Goal: Task Accomplishment & Management: Complete application form

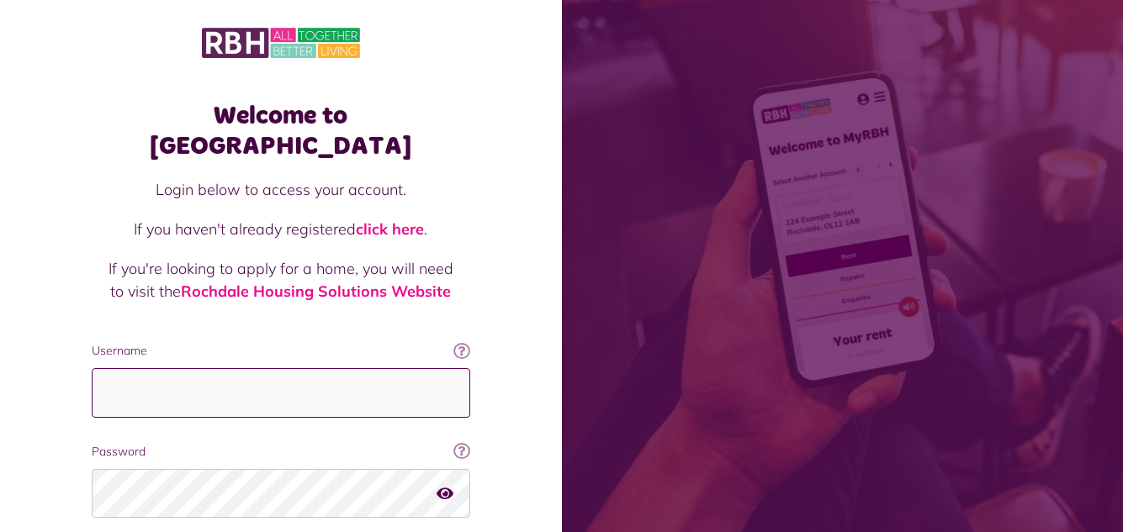
click at [202, 368] on input "Username" at bounding box center [281, 393] width 379 height 50
type input "**********"
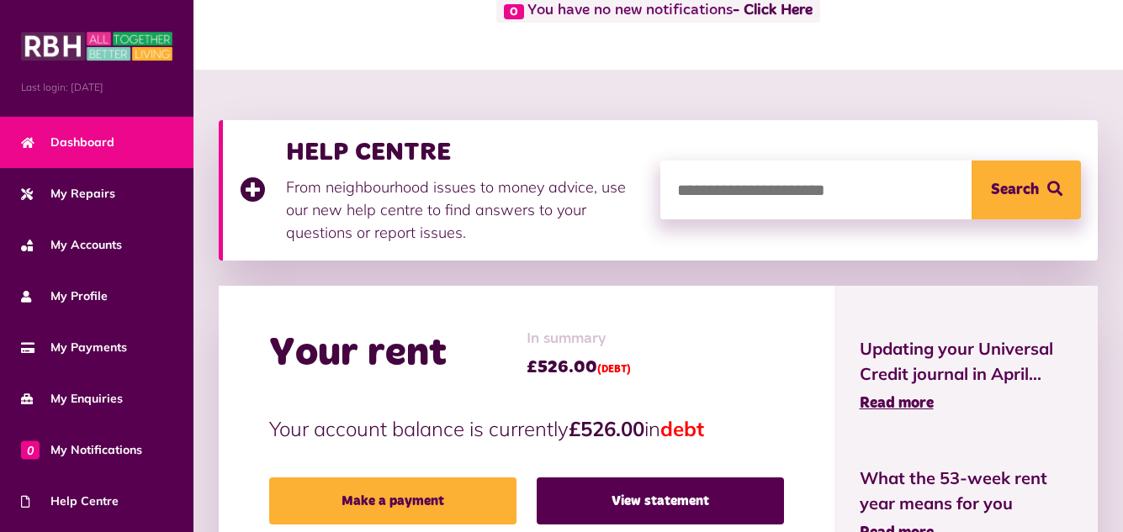
scroll to position [168, 0]
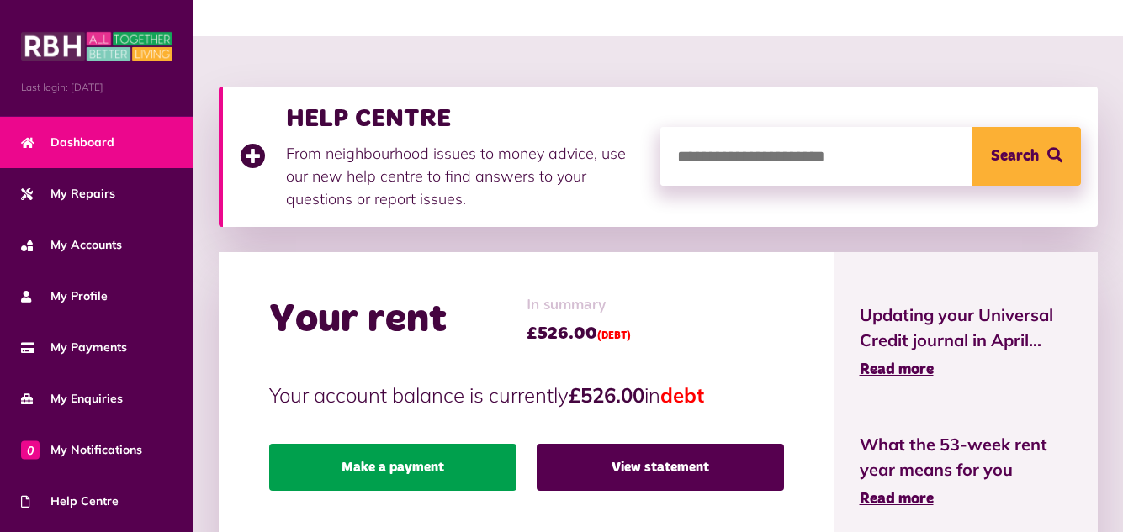
click at [425, 458] on link "Make a payment" at bounding box center [392, 467] width 247 height 47
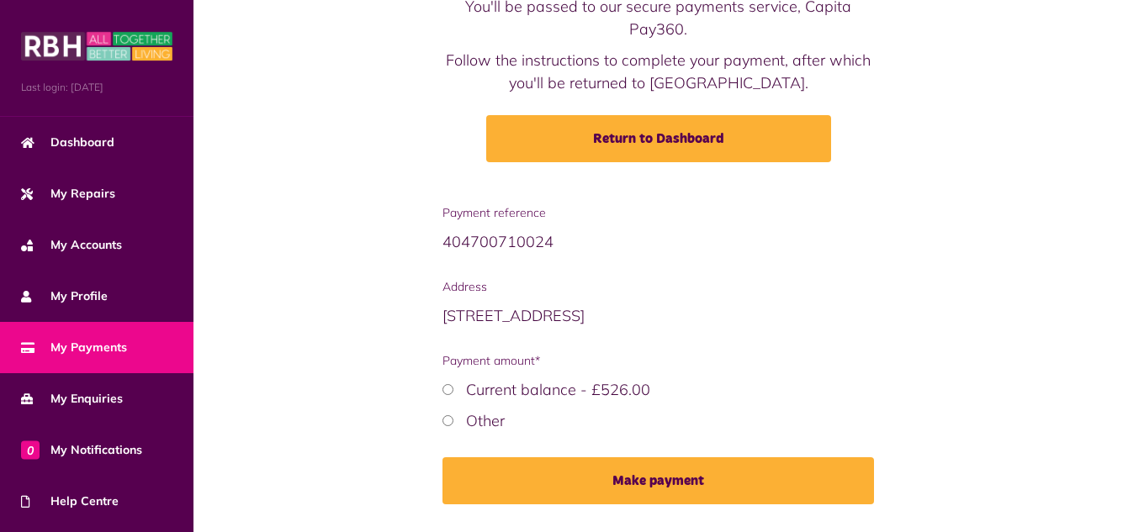
scroll to position [168, 0]
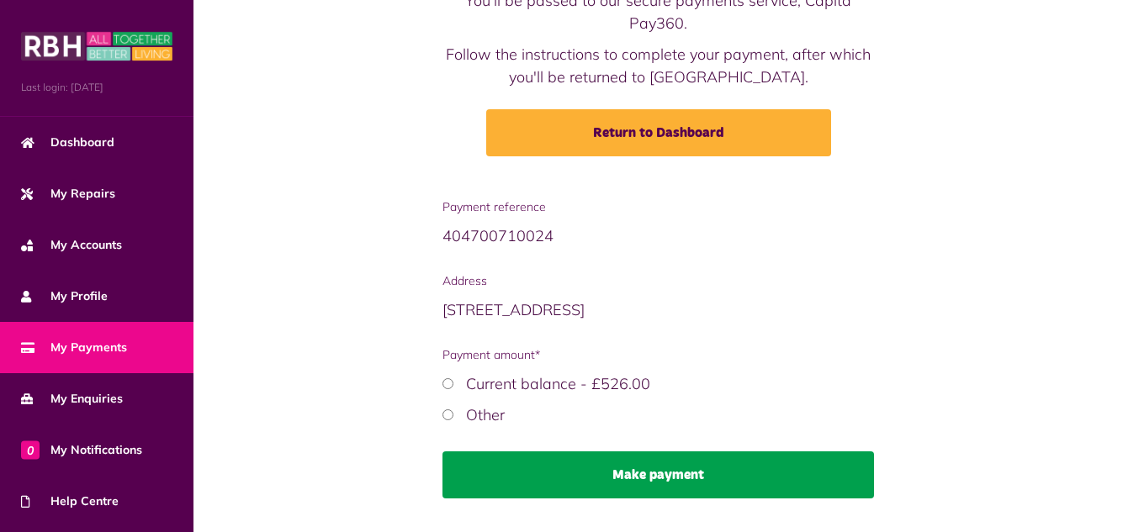
click at [666, 474] on button "Make payment" at bounding box center [658, 475] width 432 height 47
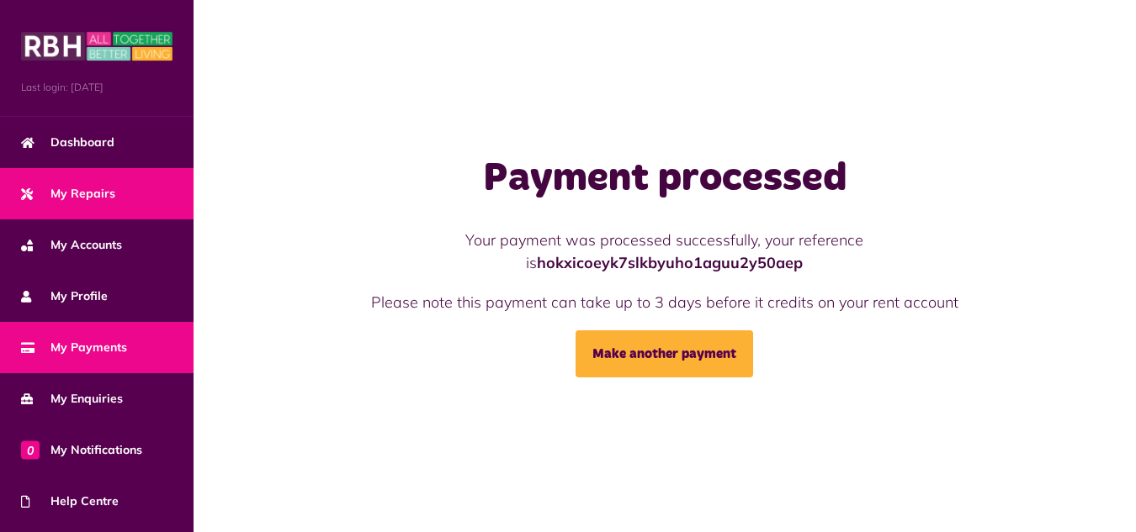
click at [85, 190] on span "My Repairs" at bounding box center [68, 194] width 94 height 18
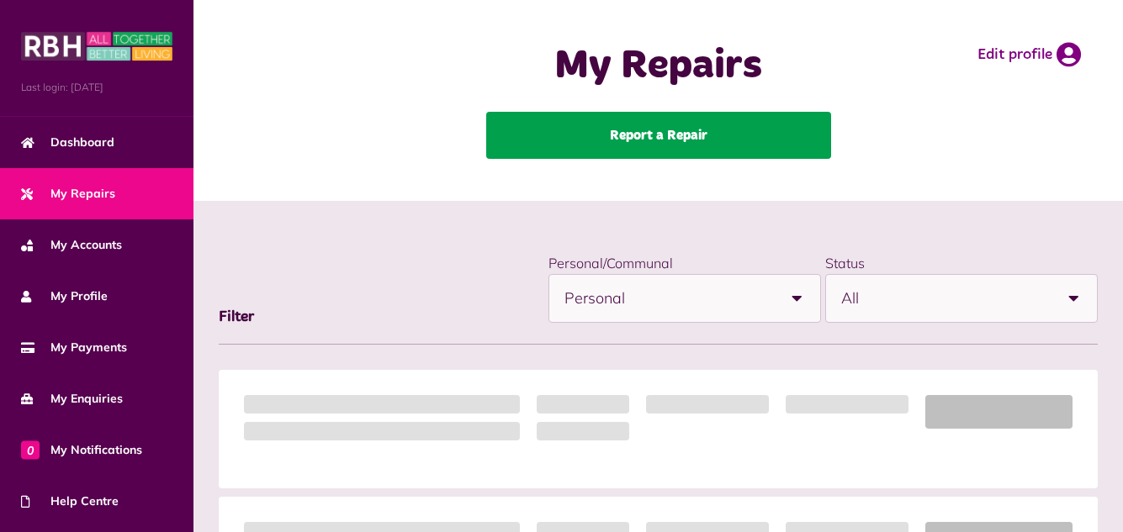
click at [636, 131] on link "Report a Repair" at bounding box center [658, 135] width 345 height 47
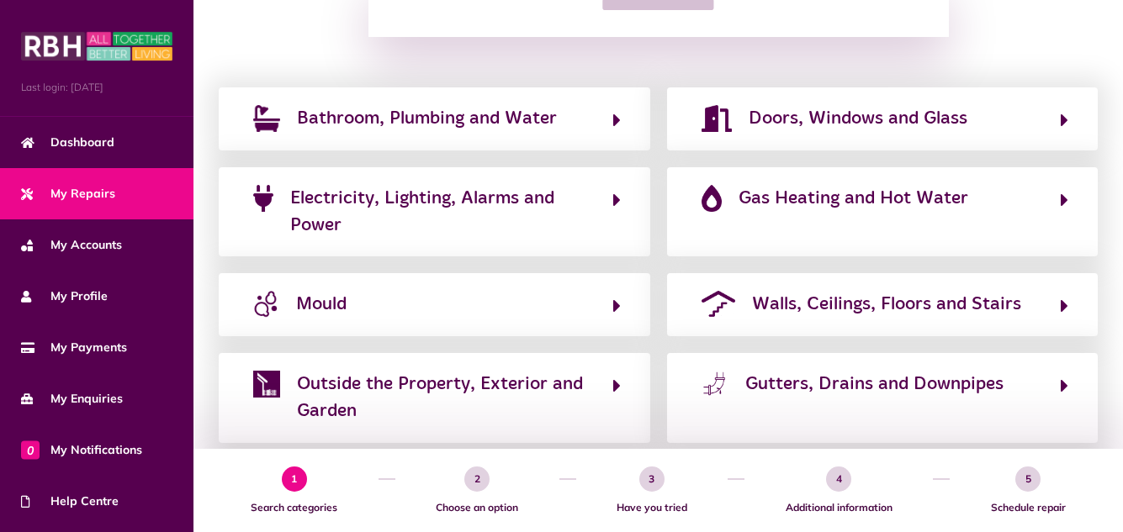
scroll to position [303, 0]
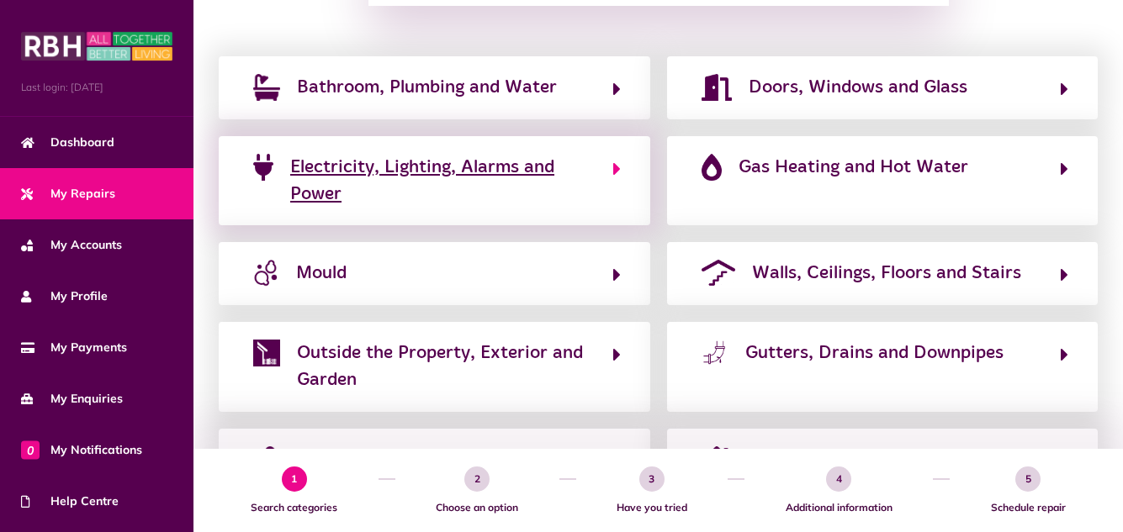
click at [507, 176] on span "Electricity, Lighting, Alarms and Power" at bounding box center [442, 181] width 305 height 55
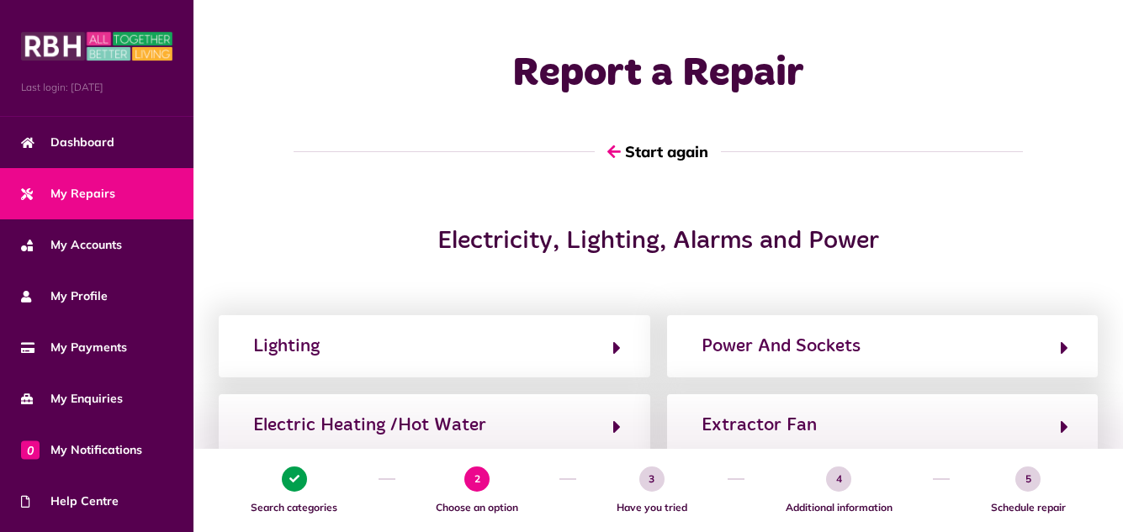
scroll to position [0, 0]
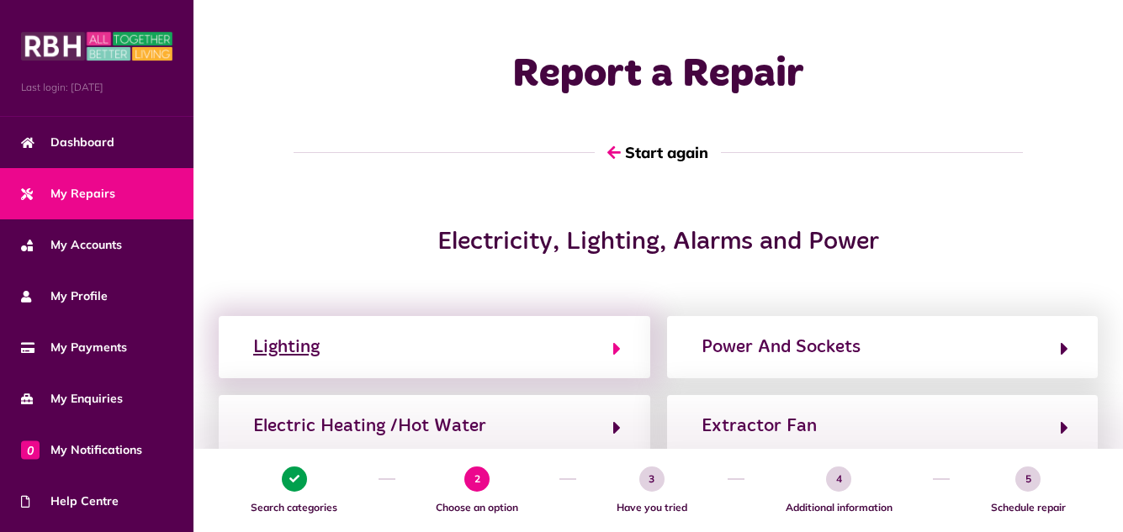
click at [530, 346] on button "Lighting" at bounding box center [434, 347] width 373 height 29
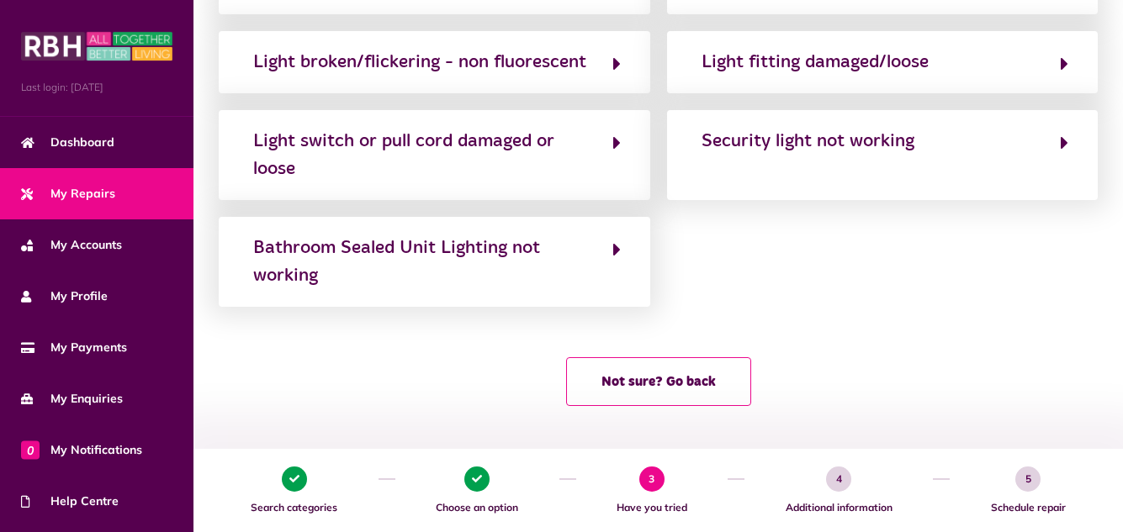
scroll to position [302, 0]
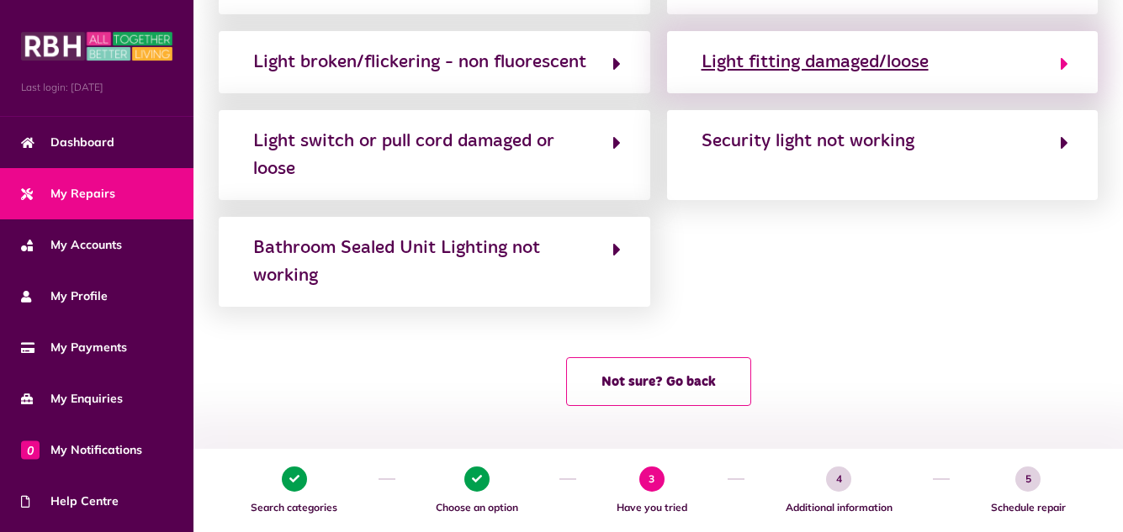
click at [967, 57] on button "Light fitting damaged/loose" at bounding box center [883, 62] width 373 height 29
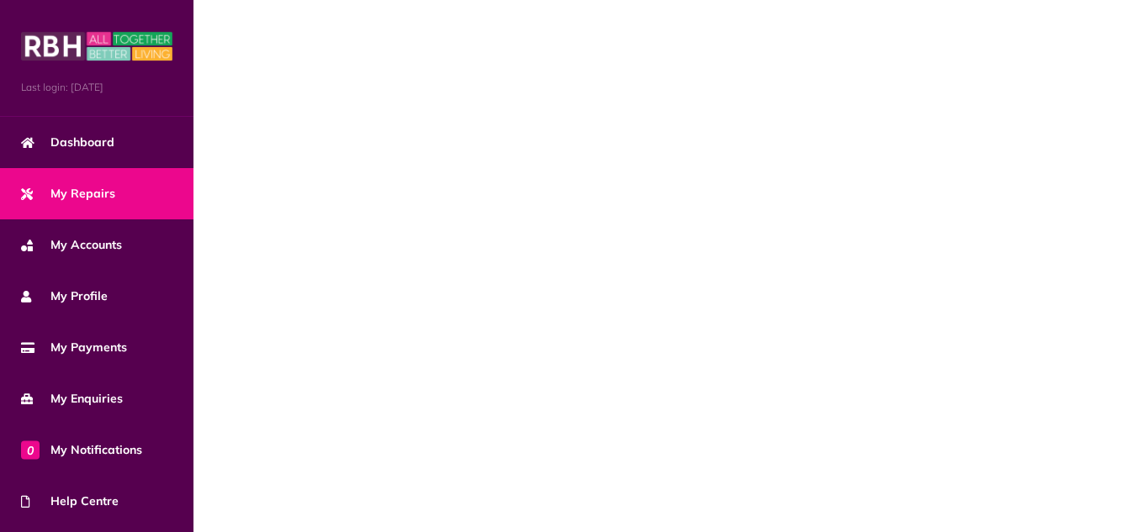
scroll to position [0, 0]
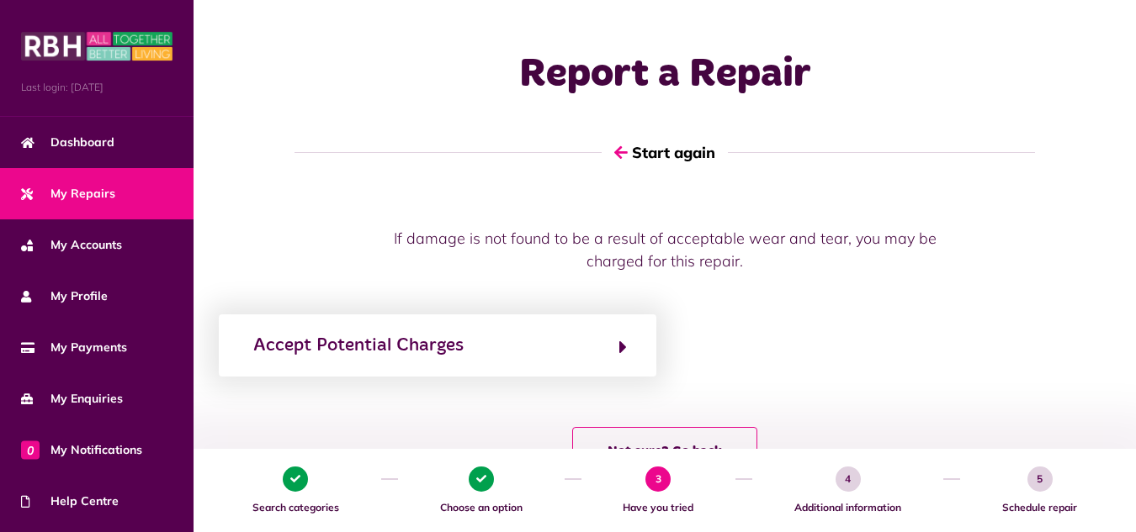
click at [1122, 517] on div "1 Search categories 2 Choose an option 3 Have you tried 4 Additional informatio…" at bounding box center [664, 490] width 942 height 83
click at [717, 433] on button "Not sure? Go back" at bounding box center [664, 451] width 185 height 49
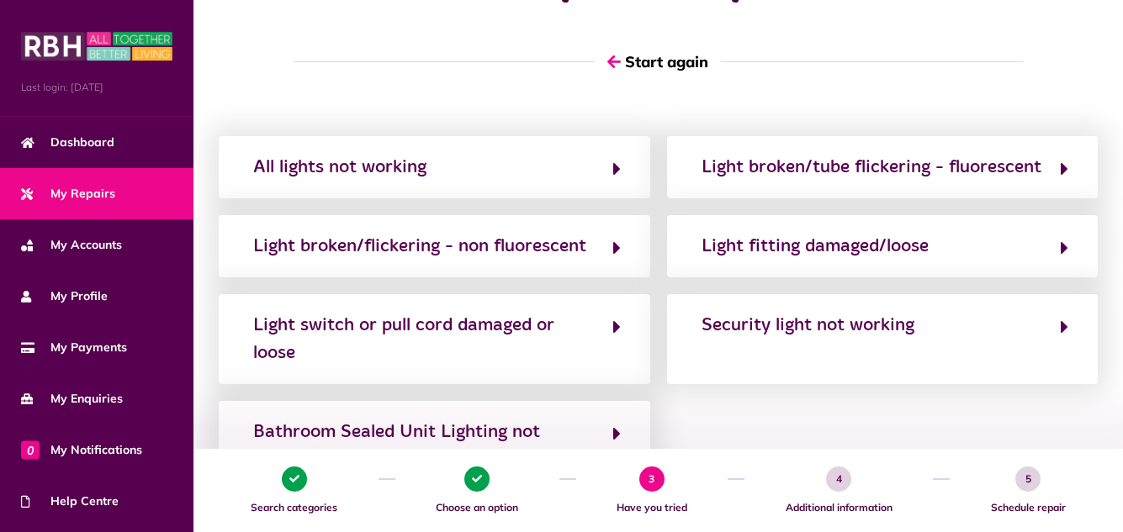
scroll to position [101, 0]
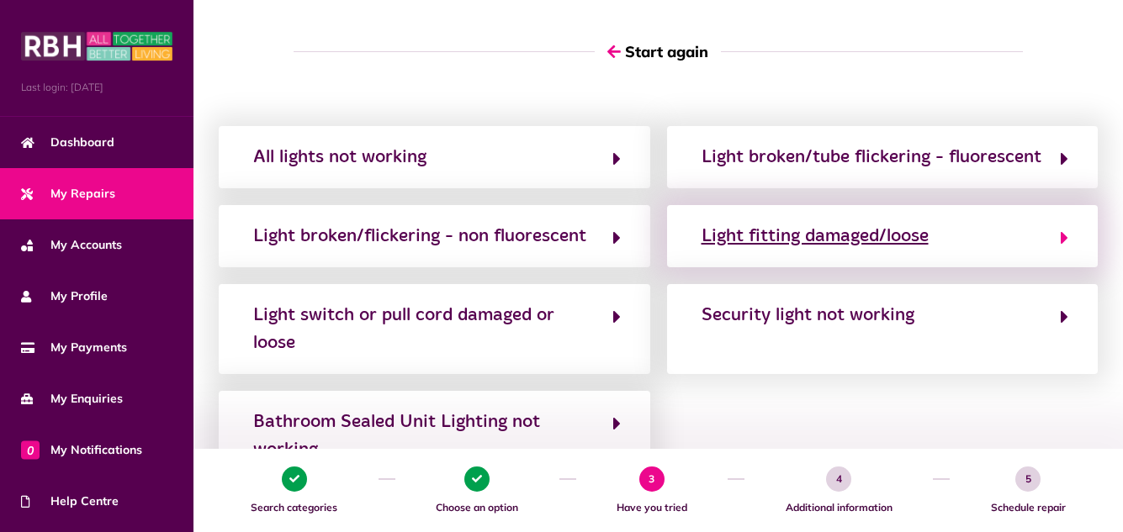
click at [795, 250] on div "Light fitting damaged/loose" at bounding box center [815, 236] width 227 height 27
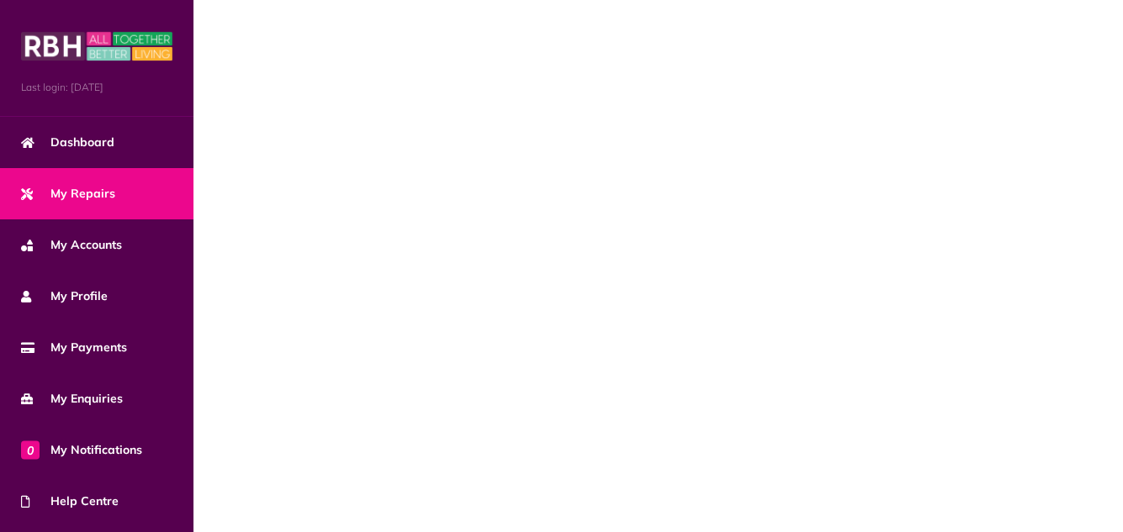
scroll to position [0, 0]
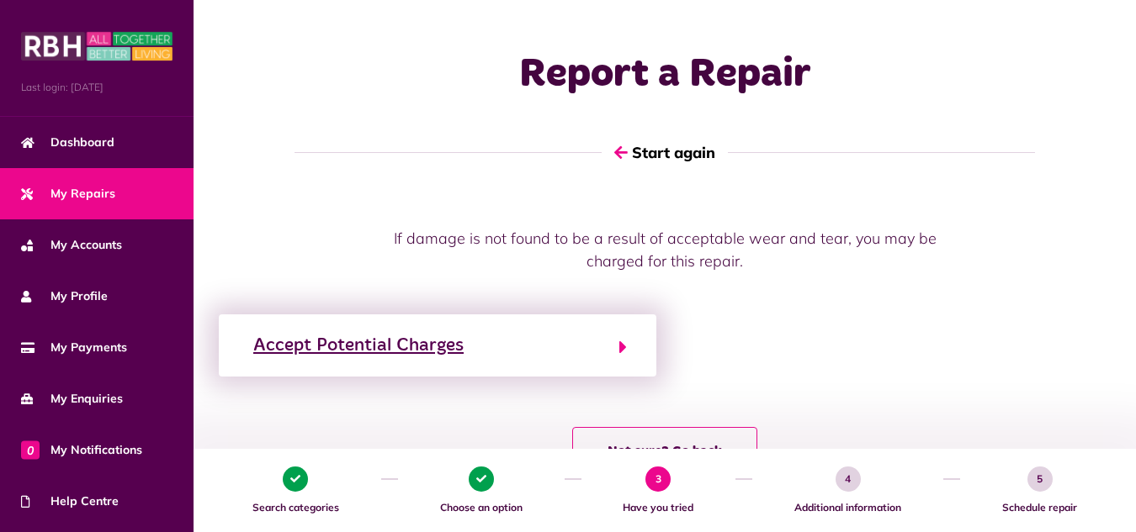
click at [623, 347] on icon "button" at bounding box center [623, 347] width 8 height 20
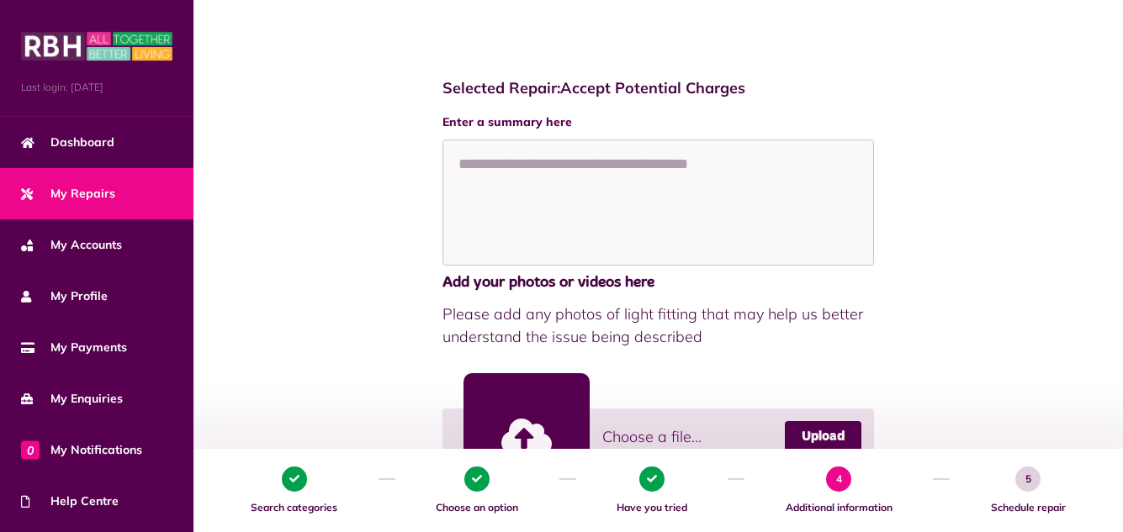
scroll to position [168, 0]
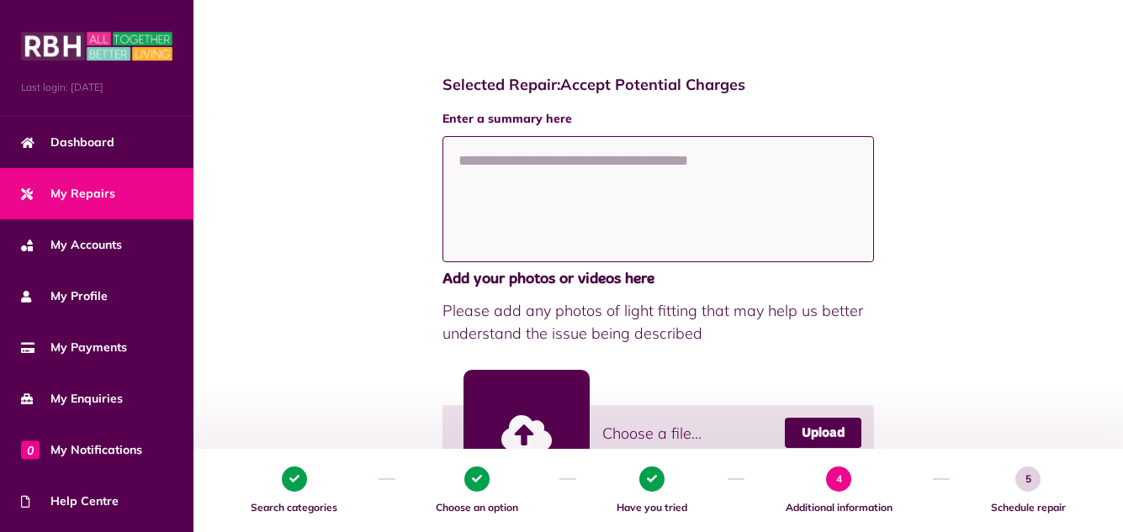
click at [541, 162] on textarea at bounding box center [658, 199] width 432 height 126
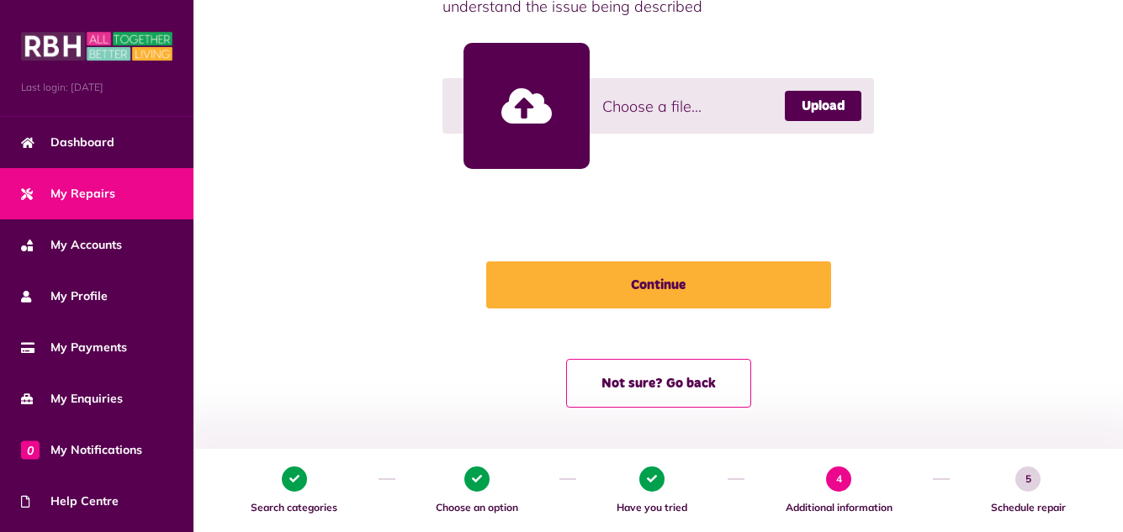
scroll to position [497, 0]
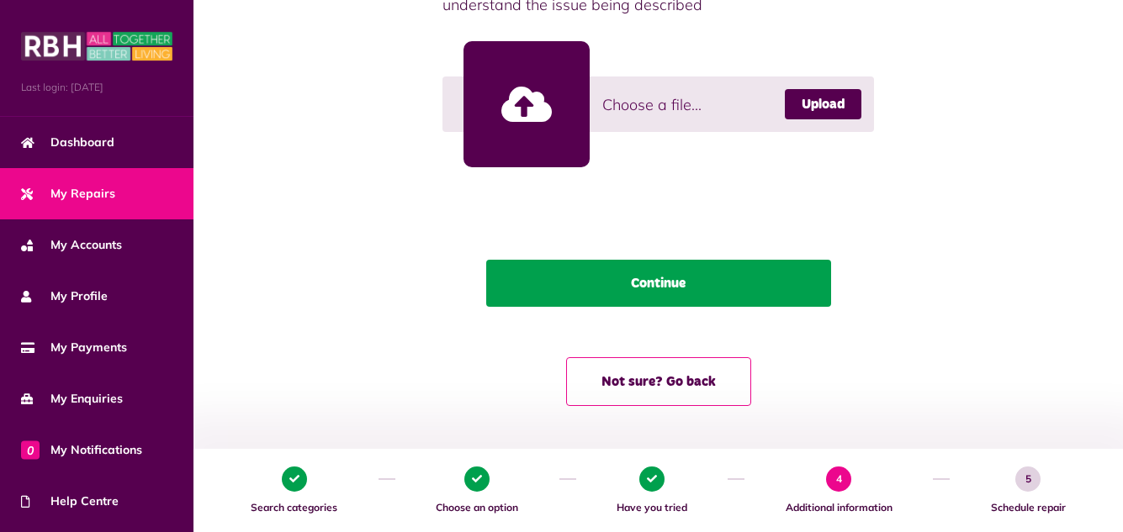
type textarea "**********"
click at [697, 277] on button "Continue" at bounding box center [658, 283] width 345 height 47
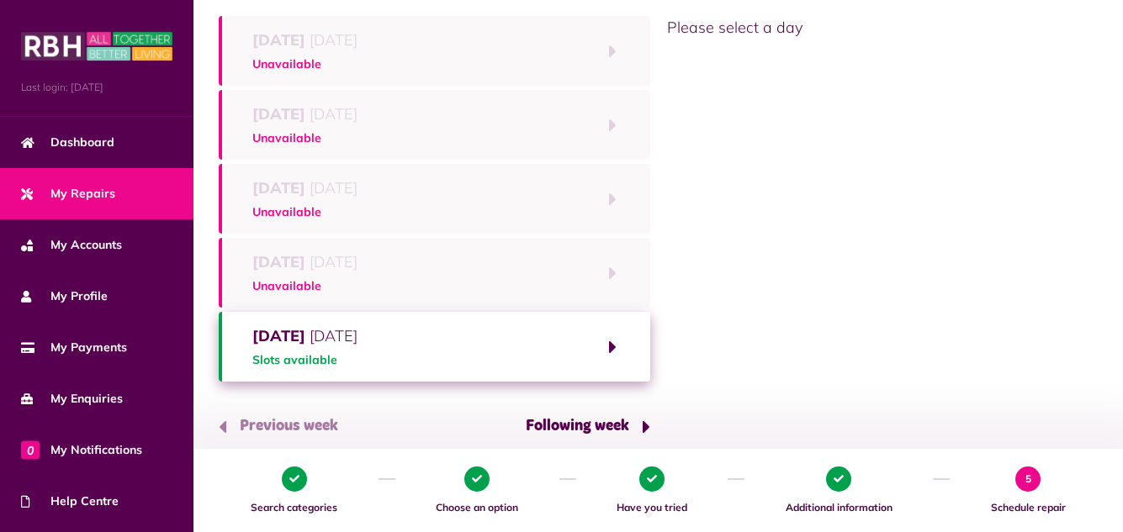
scroll to position [236, 0]
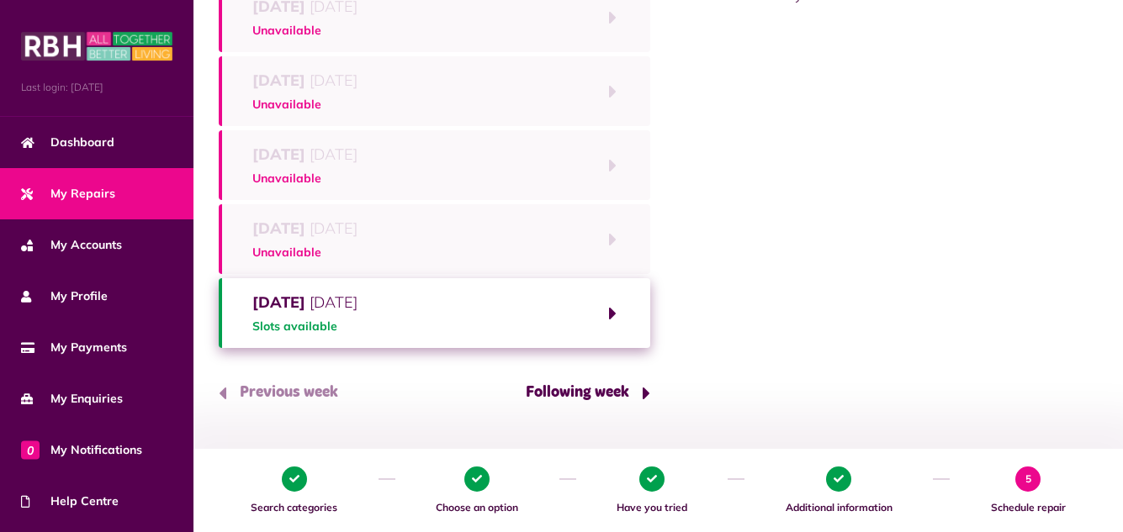
click at [611, 310] on button "Friday 26th September 2025 Slots available" at bounding box center [435, 313] width 432 height 70
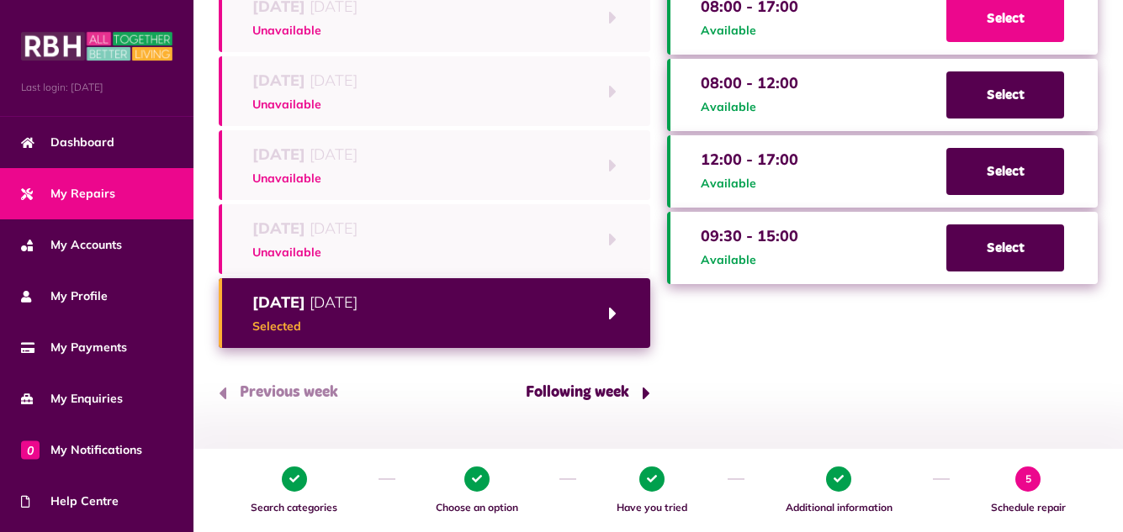
click at [974, 14] on span "Select" at bounding box center [1005, 18] width 118 height 47
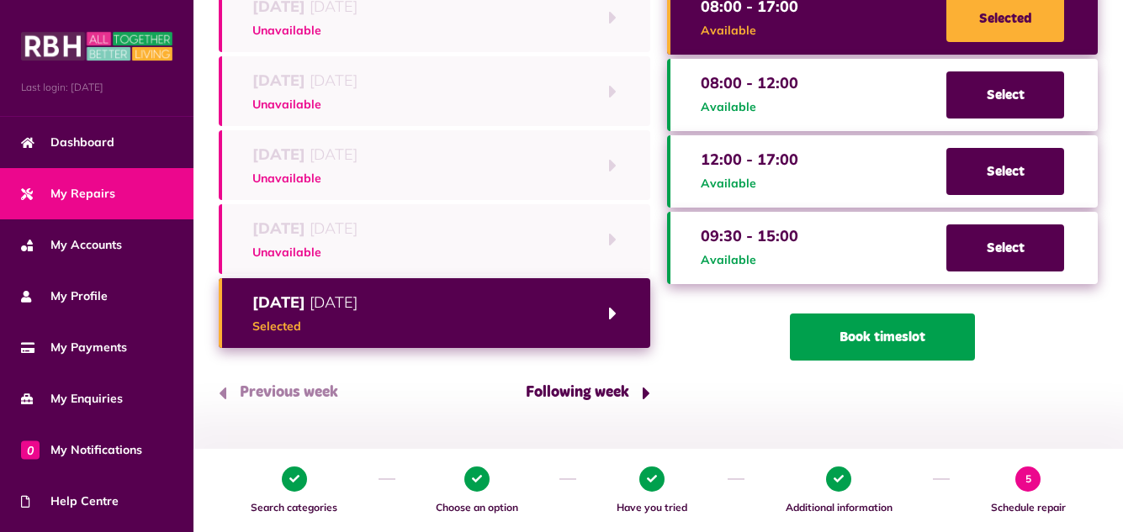
click at [893, 336] on button "Book timeslot" at bounding box center [882, 337] width 185 height 47
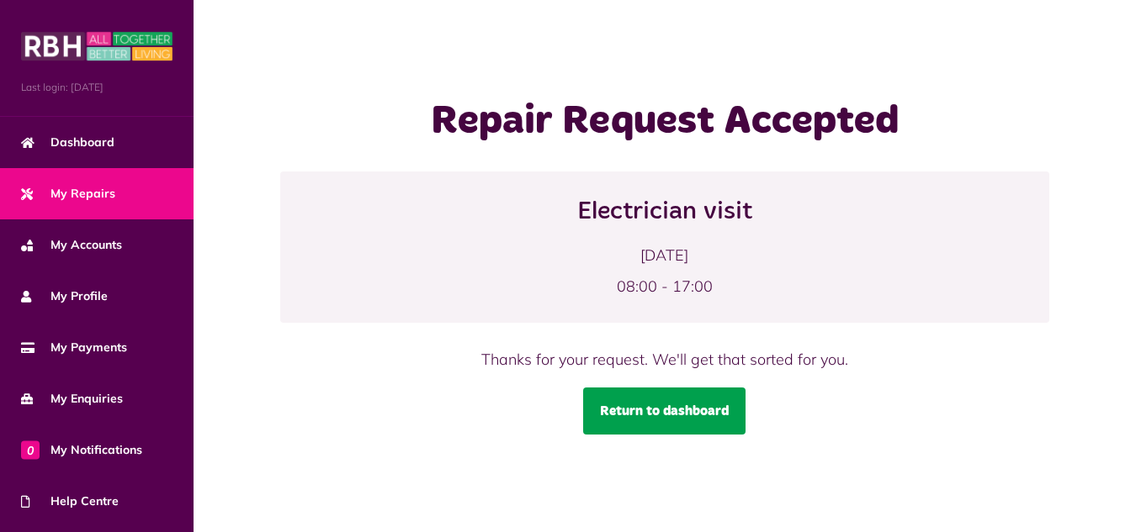
click at [676, 411] on link "Return to dashboard" at bounding box center [664, 411] width 162 height 47
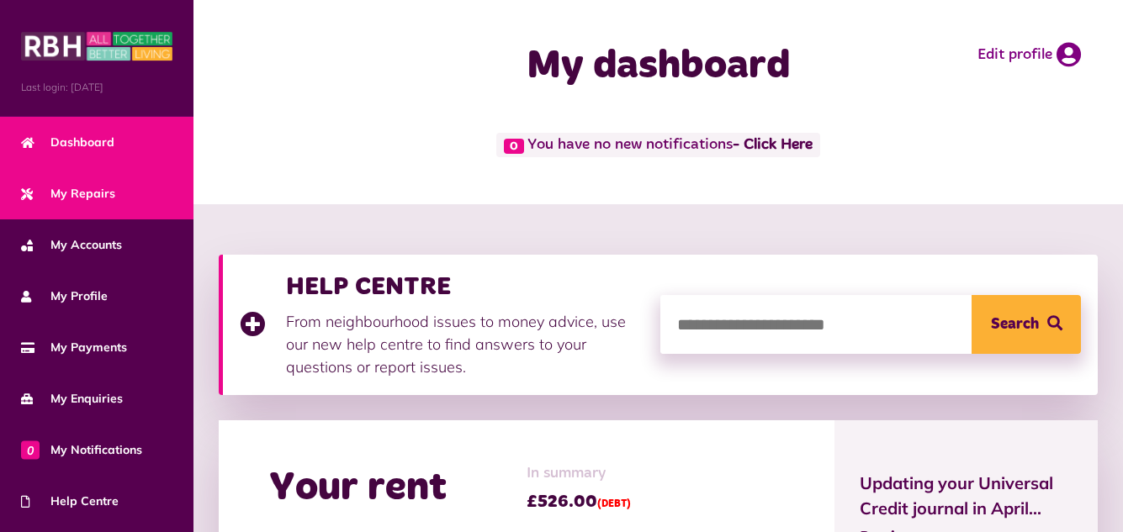
click at [99, 188] on span "My Repairs" at bounding box center [68, 194] width 94 height 18
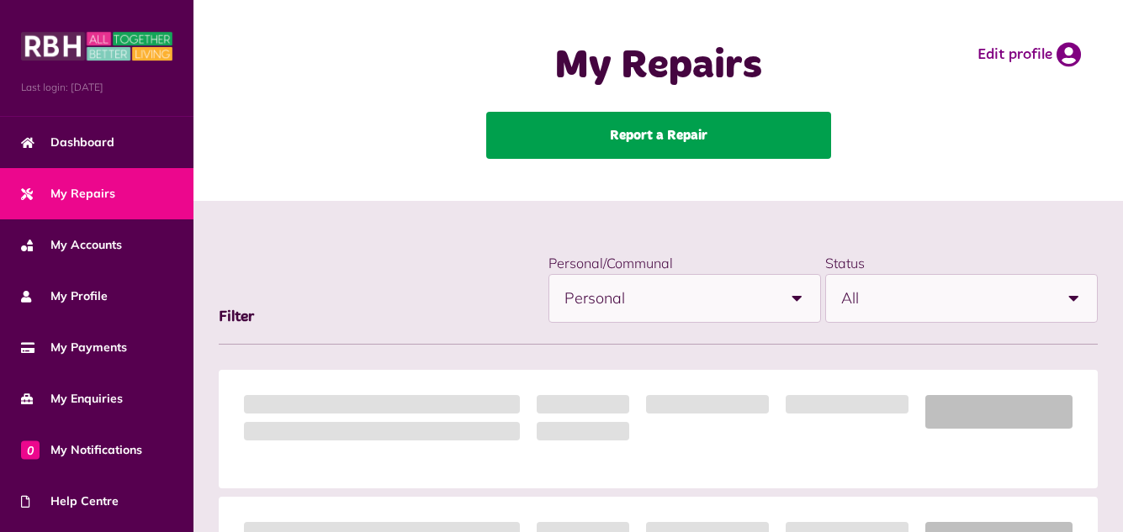
click at [644, 128] on link "Report a Repair" at bounding box center [658, 135] width 345 height 47
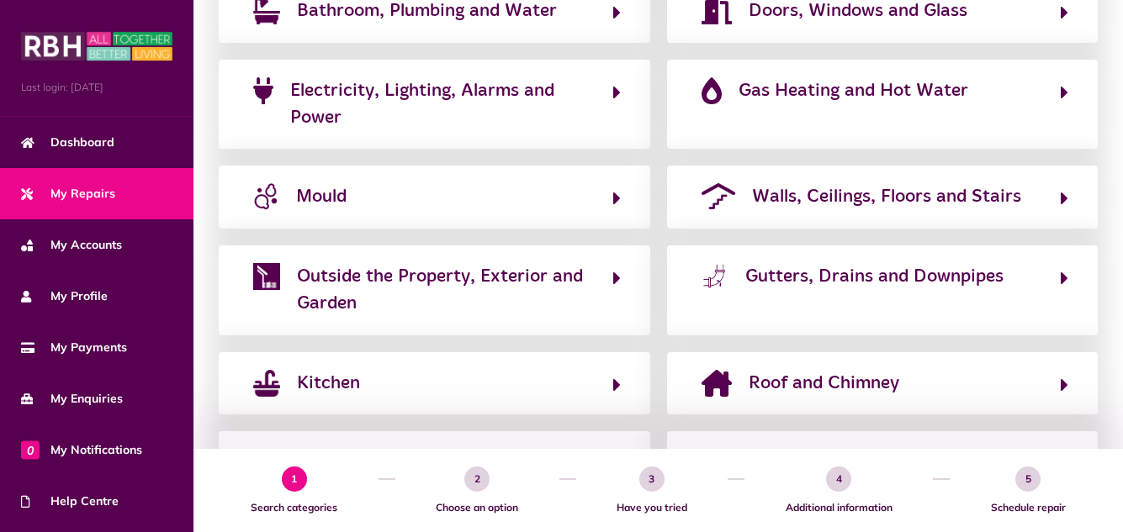
scroll to position [404, 0]
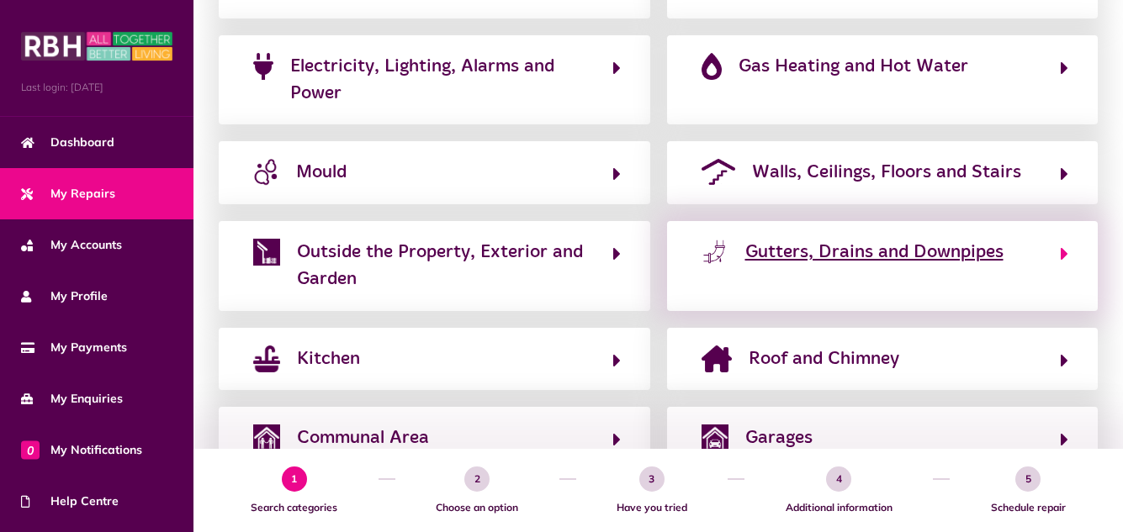
click at [836, 266] on span "Gutters, Drains and Downpipes" at bounding box center [874, 252] width 258 height 27
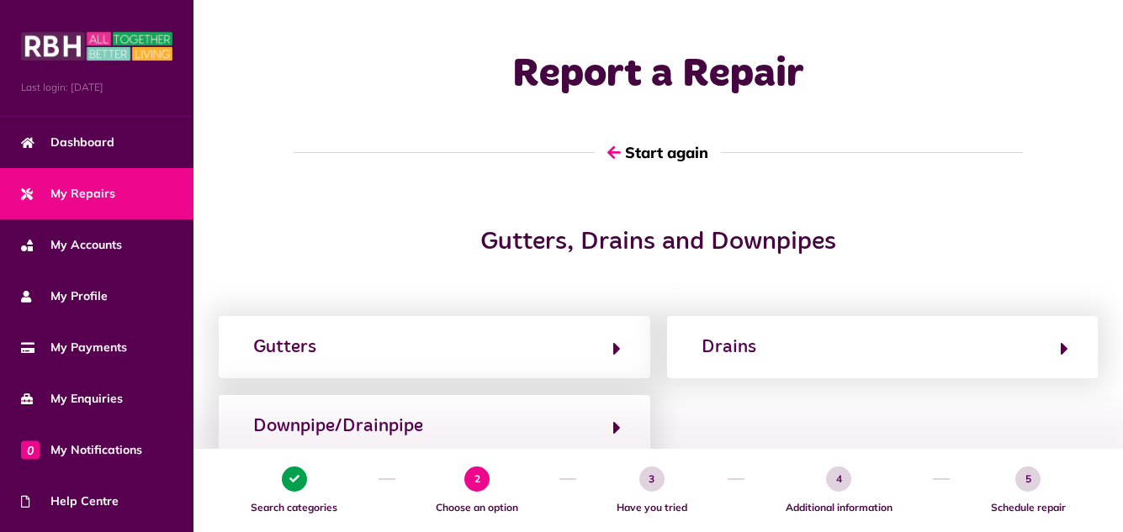
scroll to position [0, 0]
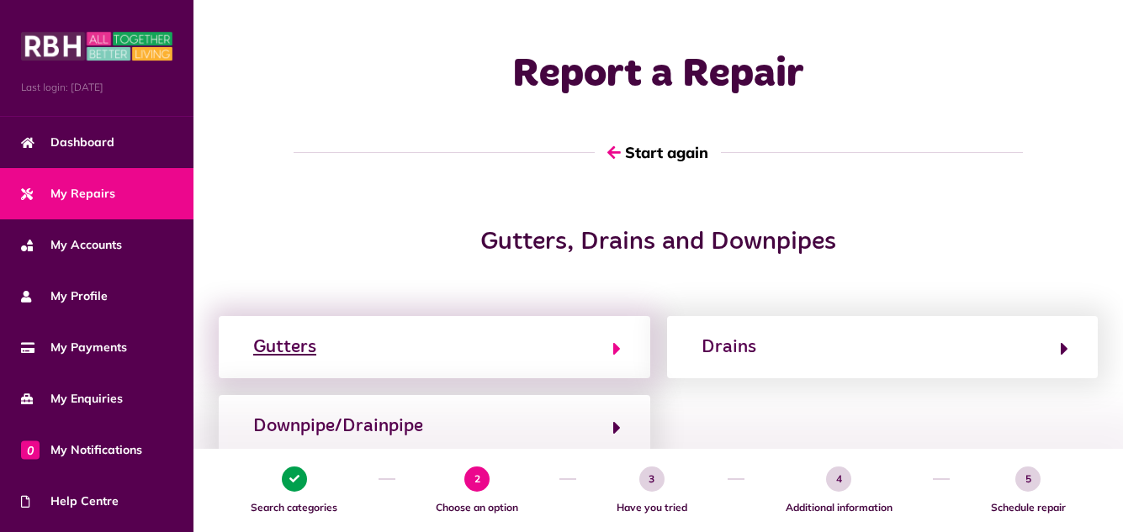
click at [599, 343] on button "Gutters" at bounding box center [434, 347] width 373 height 29
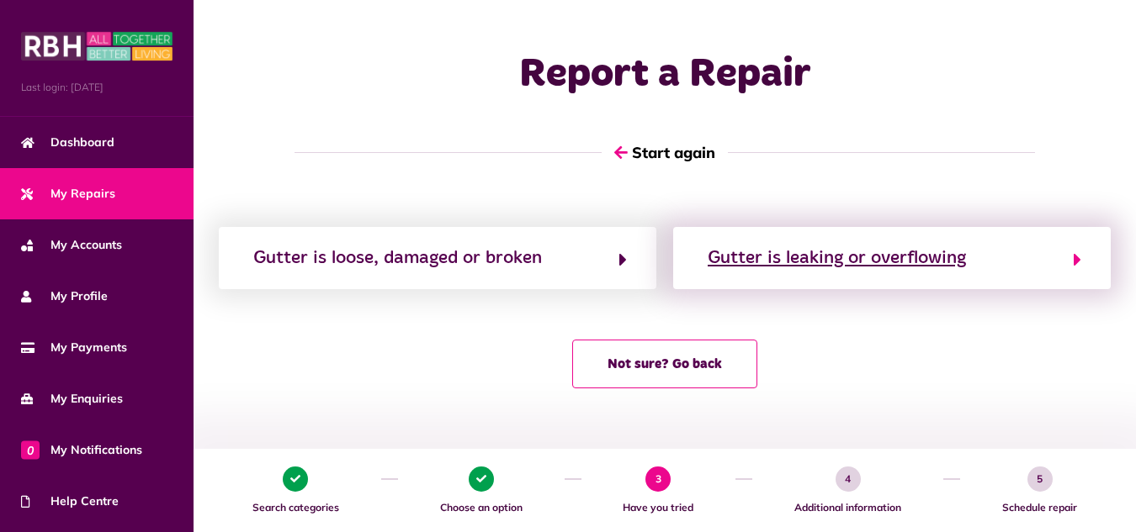
click at [909, 261] on div "Gutter is leaking or overflowing" at bounding box center [836, 258] width 258 height 27
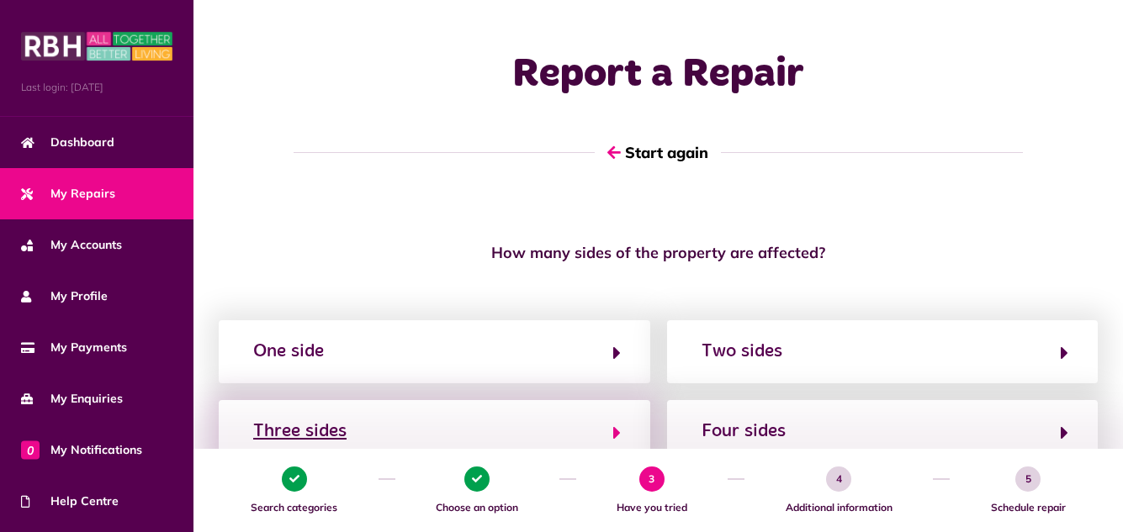
click at [617, 429] on icon "button" at bounding box center [617, 433] width 8 height 20
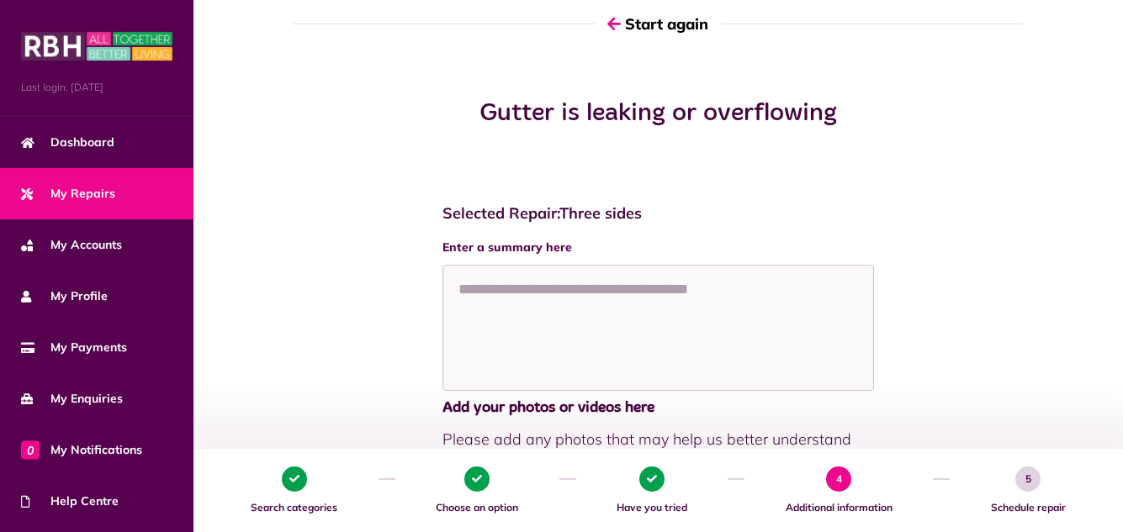
scroll to position [135, 0]
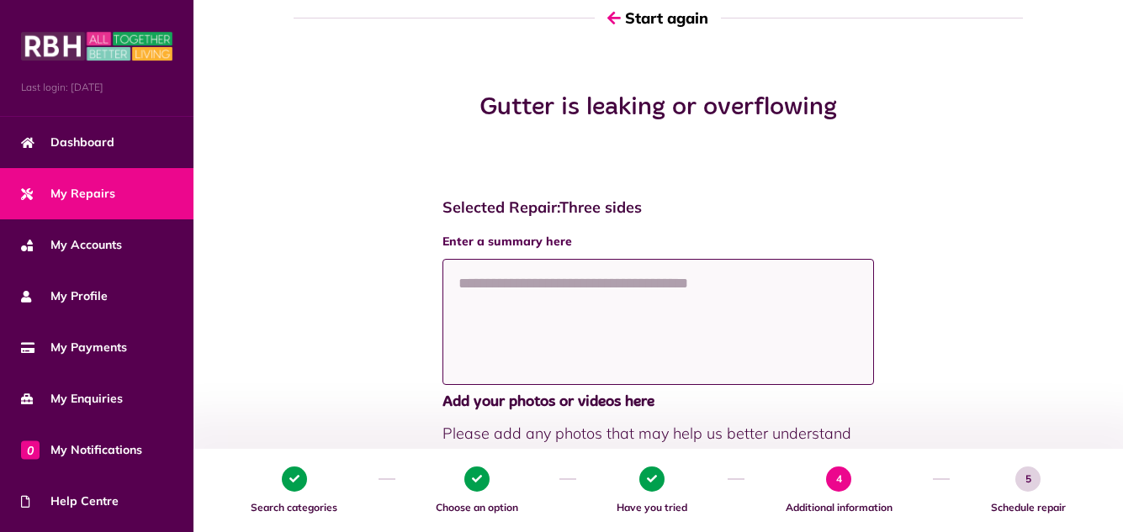
click at [540, 283] on textarea at bounding box center [658, 322] width 432 height 126
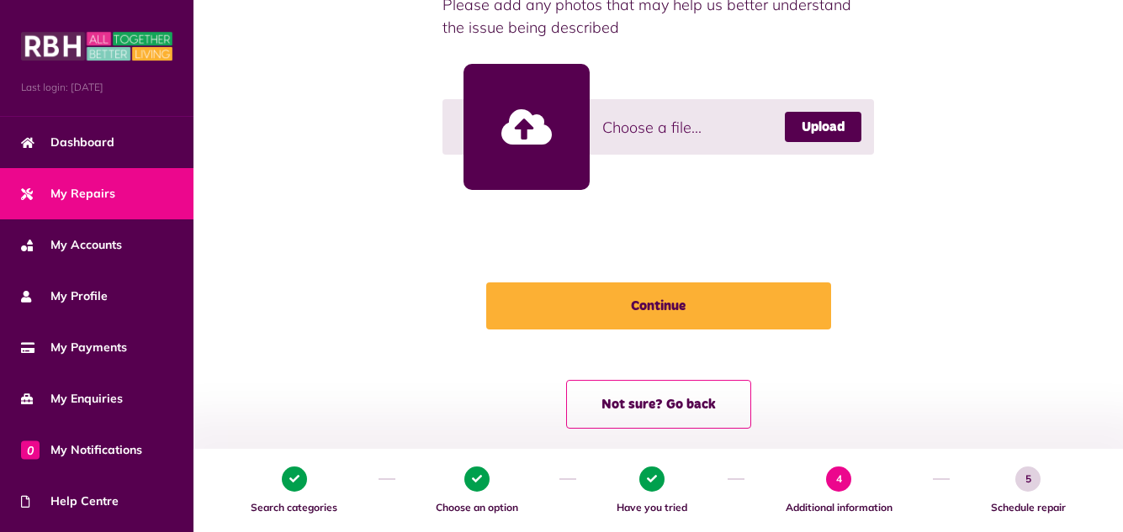
scroll to position [572, 0]
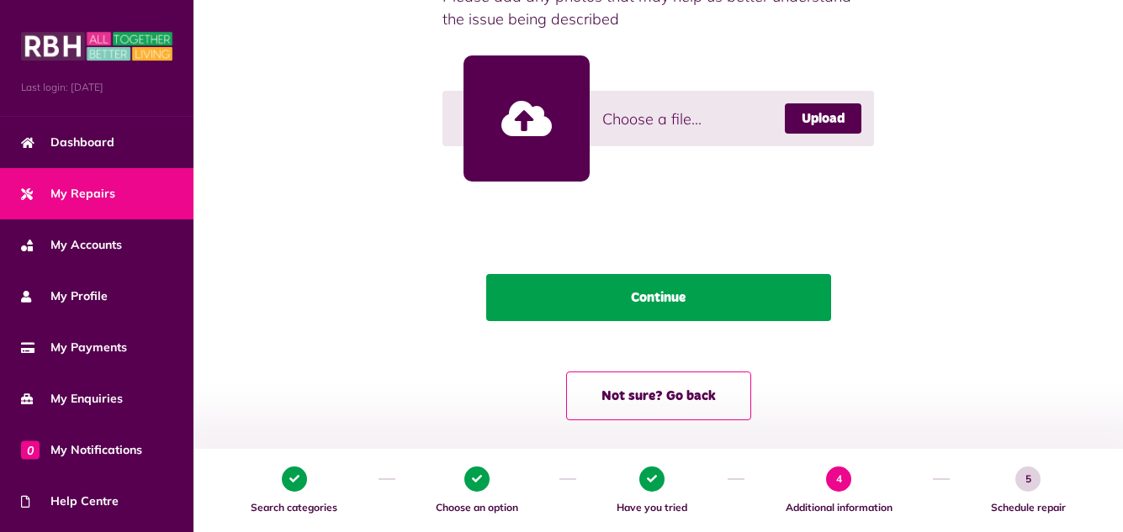
type textarea "**********"
click at [688, 291] on button "Continue" at bounding box center [658, 297] width 345 height 47
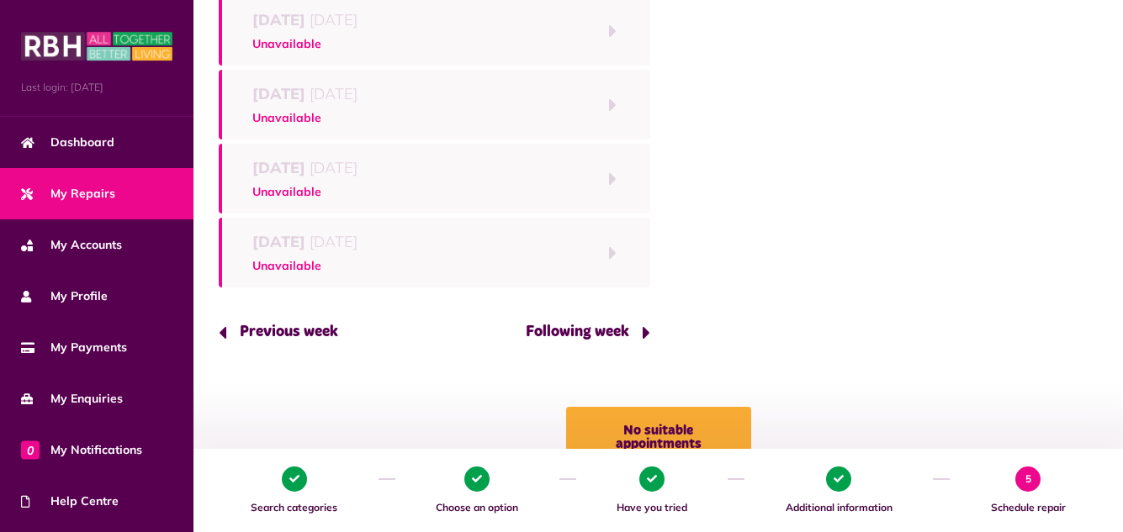
scroll to position [303, 0]
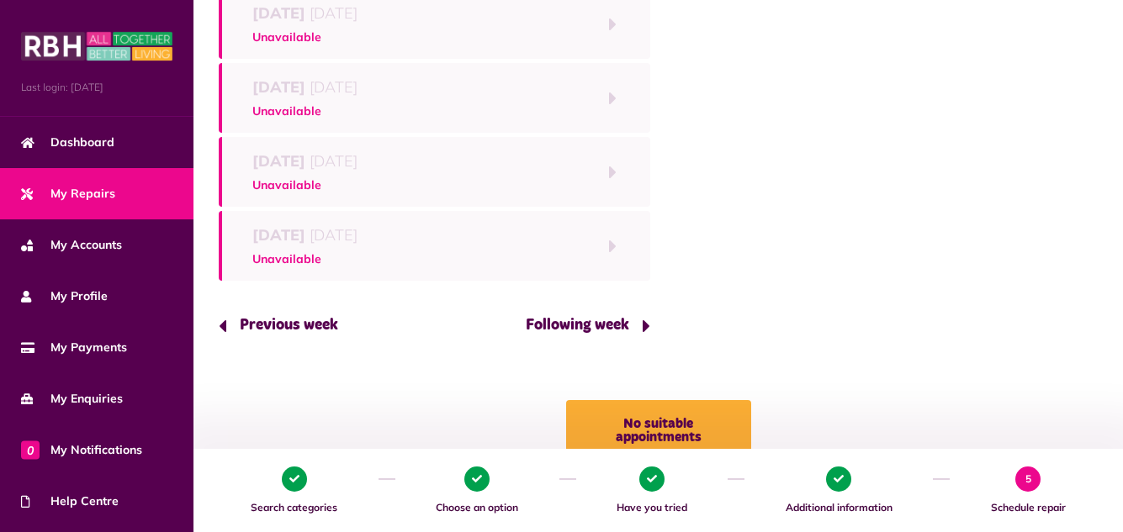
click at [614, 324] on button "Following week" at bounding box center [581, 326] width 137 height 48
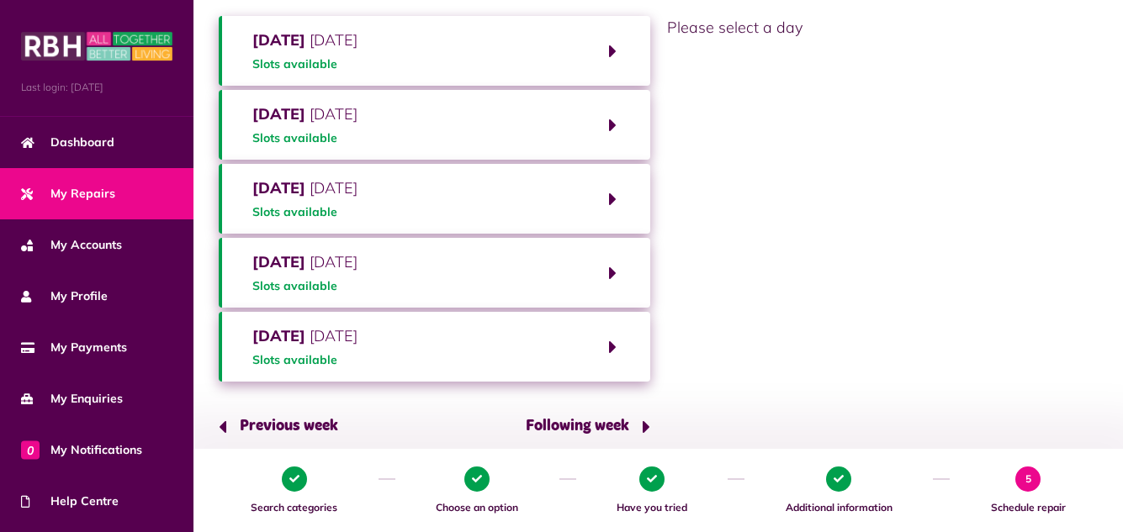
scroll to position [168, 0]
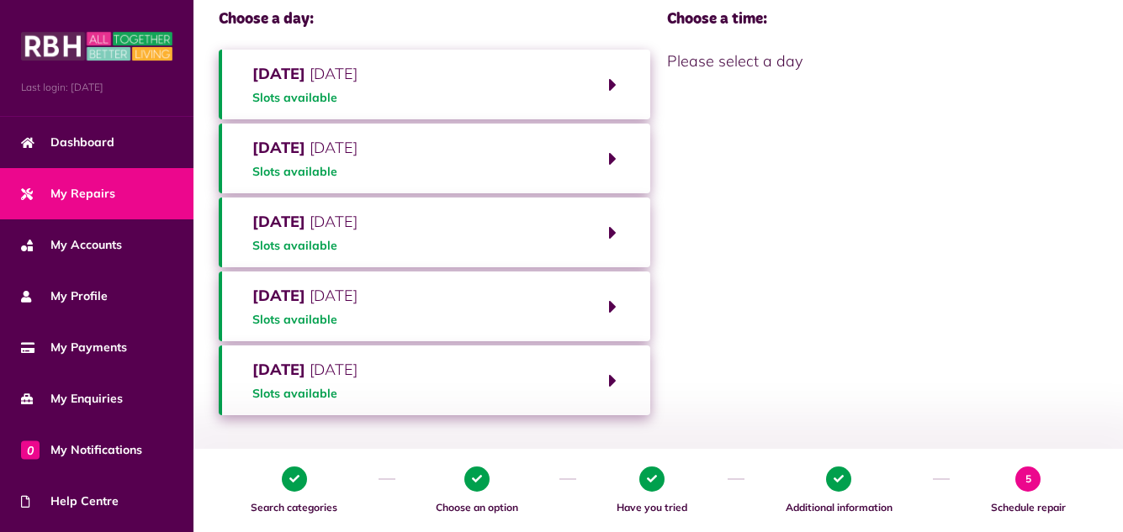
click at [518, 80] on button "Monday 6th October 2025 Slots available" at bounding box center [435, 85] width 432 height 70
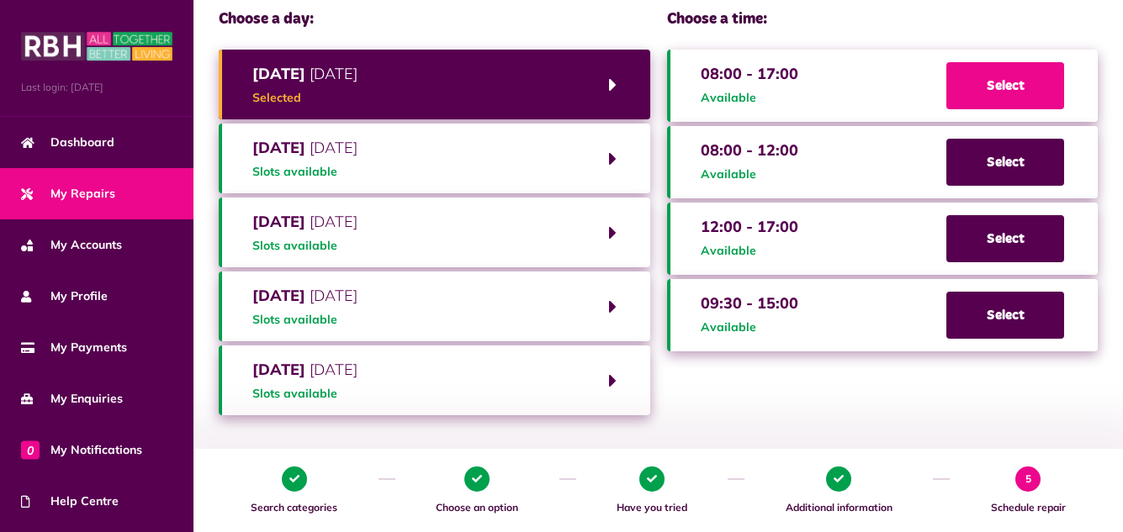
click at [982, 78] on span "Select" at bounding box center [1005, 85] width 118 height 47
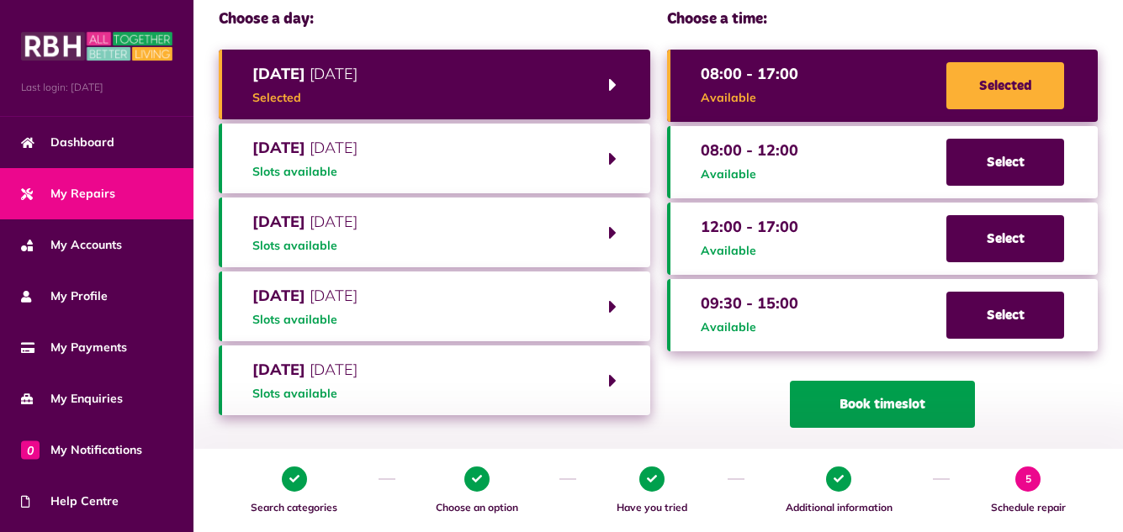
click at [927, 398] on button "Book timeslot" at bounding box center [882, 404] width 185 height 47
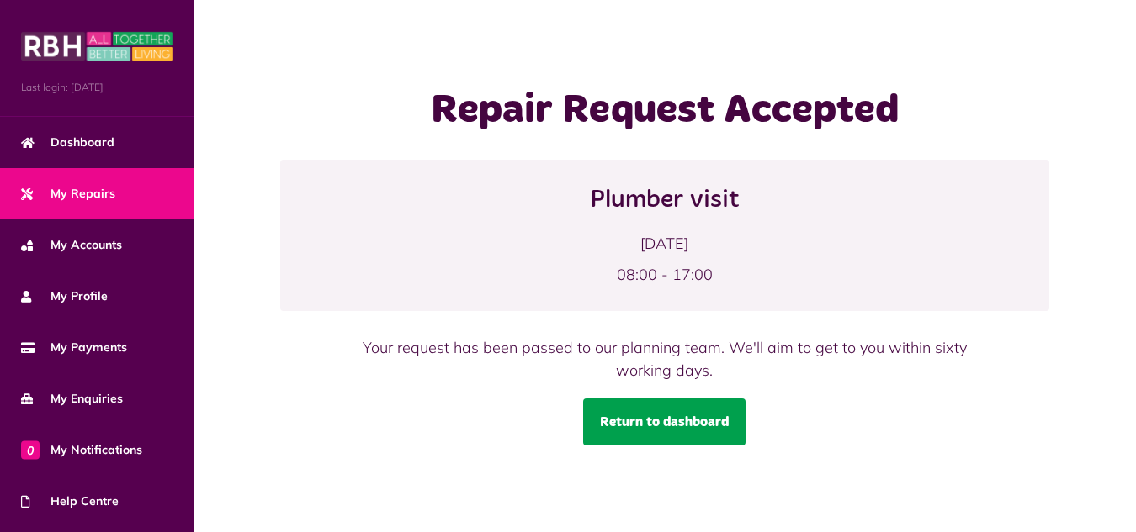
click at [672, 415] on link "Return to dashboard" at bounding box center [664, 422] width 162 height 47
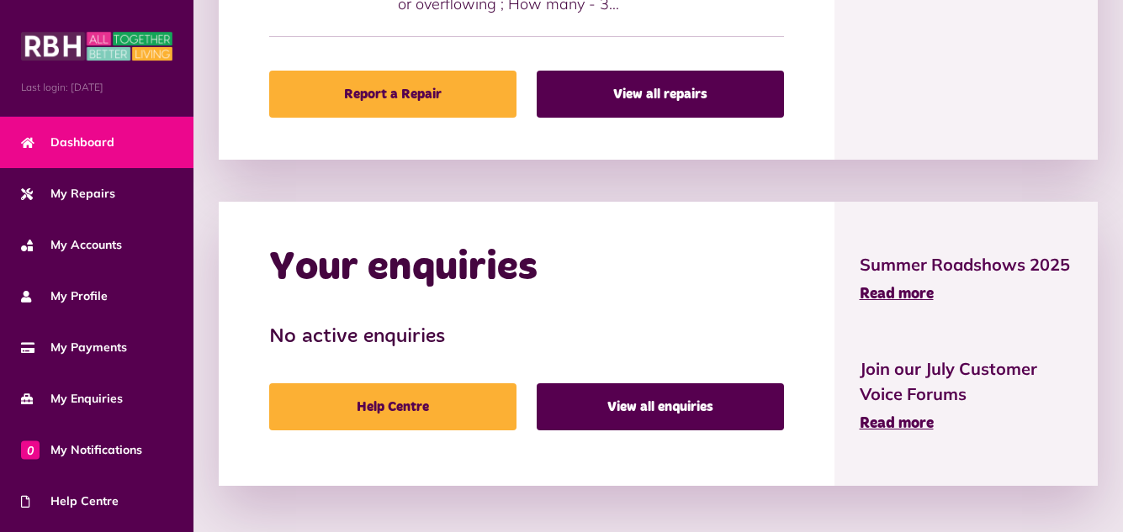
scroll to position [148, 0]
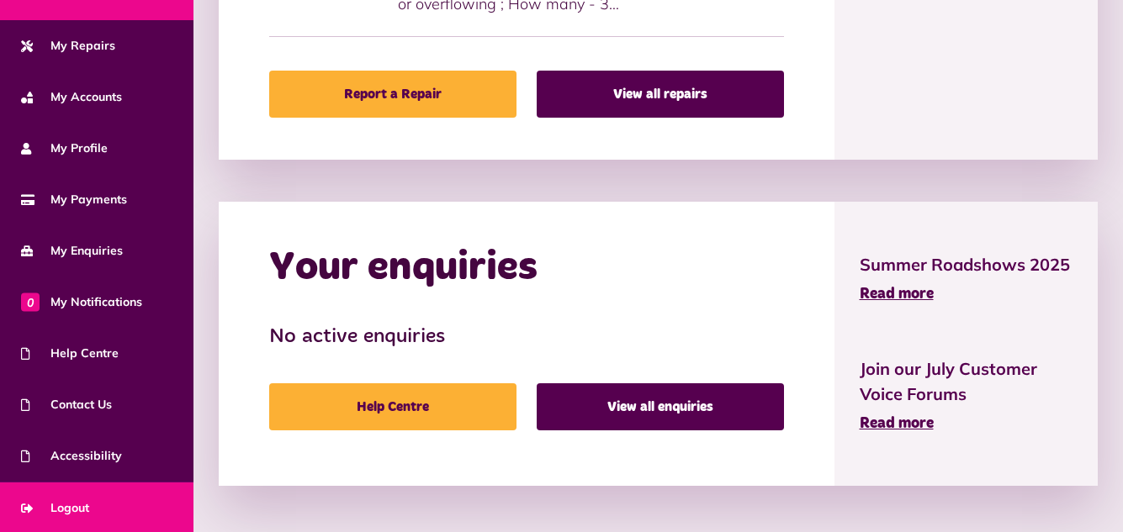
click at [100, 503] on link "Logout" at bounding box center [96, 508] width 193 height 51
